Goal: Contribute content: Contribute content

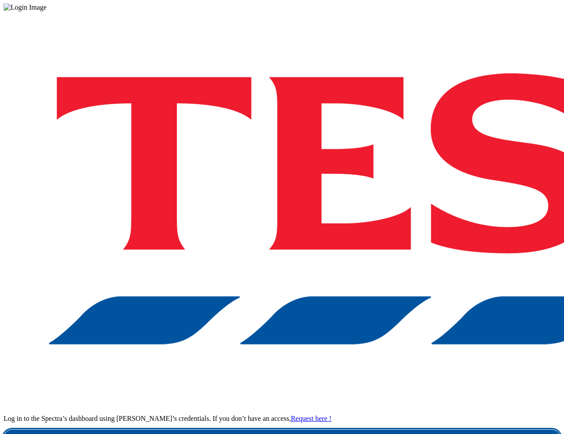
click at [425, 430] on link "Login" at bounding box center [282, 439] width 557 height 18
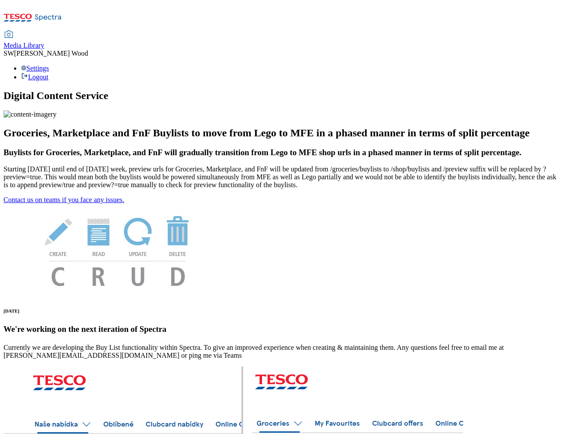
click at [44, 42] on span "Media Library" at bounding box center [24, 45] width 41 height 7
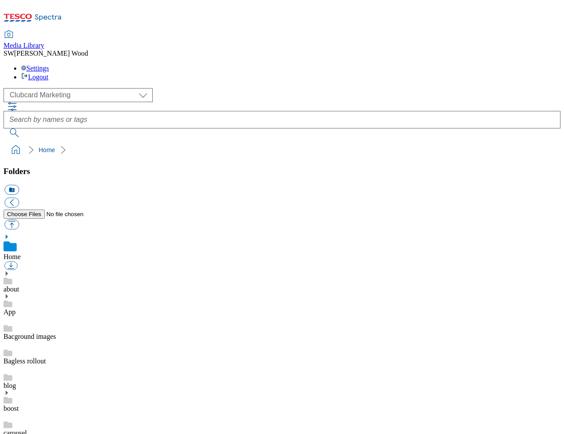
scroll to position [6, 0]
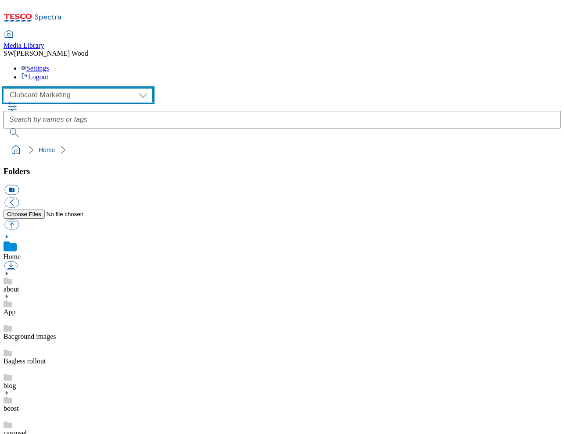
select select "flare-ghs-mktg"
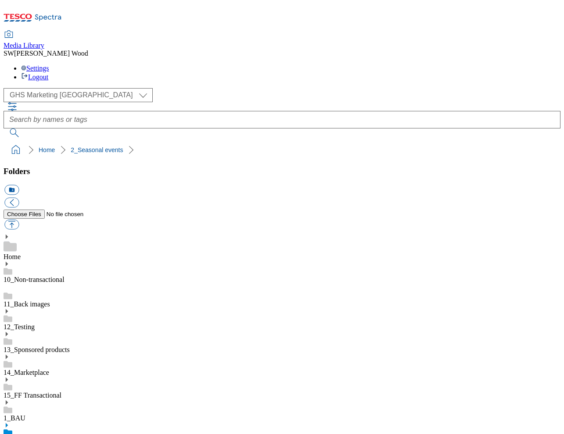
click at [10, 422] on icon at bounding box center [7, 425] width 6 height 6
drag, startPoint x: 63, startPoint y: 371, endPoint x: 57, endPoint y: 371, distance: 5.3
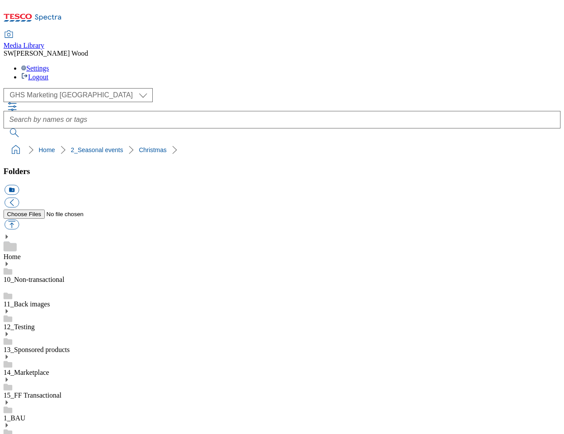
click at [19, 185] on button "icon_new_folder" at bounding box center [11, 190] width 14 height 10
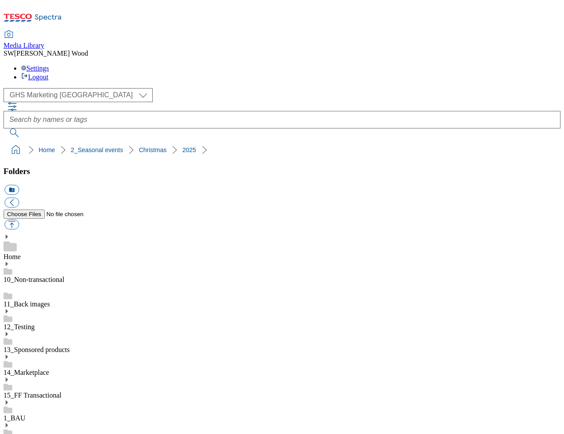
paste input "2534-WF-540103"
type input "2534-WF-540103"
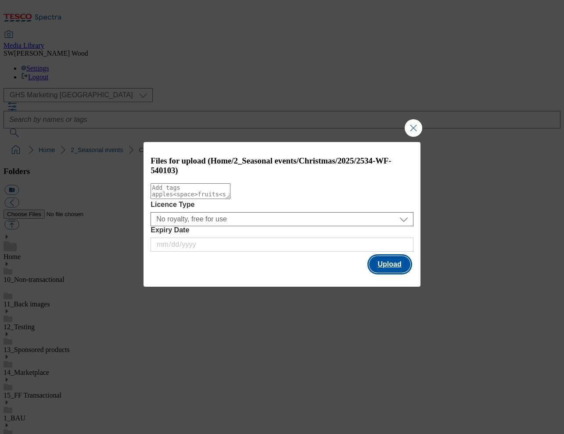
click at [393, 268] on button "Upload" at bounding box center [389, 264] width 41 height 17
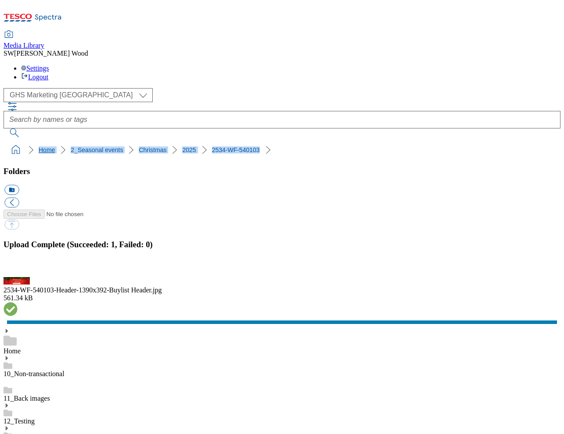
drag, startPoint x: 91, startPoint y: 85, endPoint x: 6, endPoint y: 86, distance: 85.5
click at [9, 142] on ol "Home 2_Seasonal events Christmas 2025 2534-WF-540103" at bounding box center [284, 150] width 551 height 17
copy ol "Home 2_Seasonal events Christmas 2025 2534-WF-540103"
